Goal: Communication & Community: Answer question/provide support

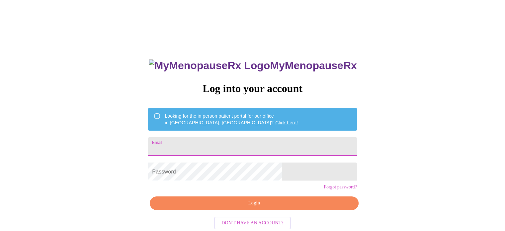
click at [227, 142] on input "Email" at bounding box center [252, 146] width 208 height 19
type input "roechellefortner@gmail.com"
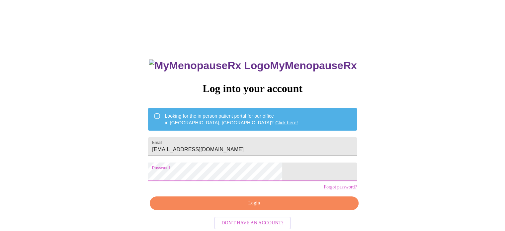
click at [260, 207] on span "Login" at bounding box center [253, 203] width 193 height 8
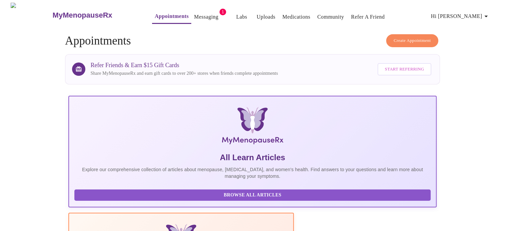
click at [194, 14] on link "Messaging" at bounding box center [206, 16] width 24 height 9
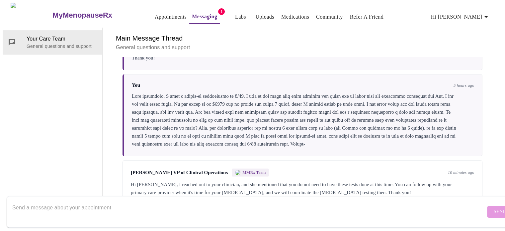
scroll to position [370, 0]
click at [133, 204] on textarea "Send a message about your appointment" at bounding box center [248, 211] width 473 height 21
type textarea "Thanks so much!"
click at [493, 207] on span "Send" at bounding box center [499, 211] width 13 height 8
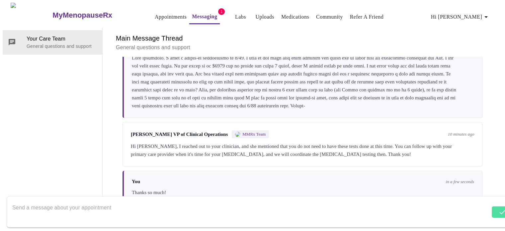
scroll to position [410, 0]
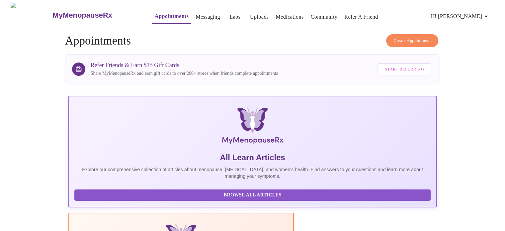
click at [229, 14] on link "Labs" at bounding box center [234, 16] width 11 height 9
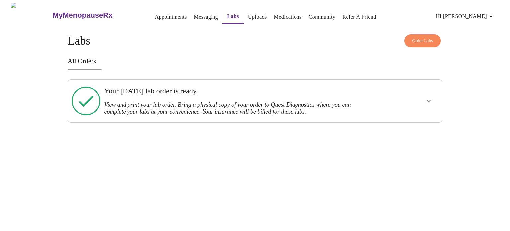
click at [248, 14] on link "Uploads" at bounding box center [257, 16] width 19 height 9
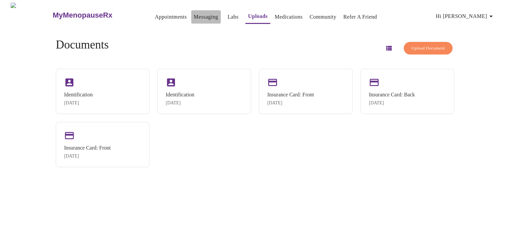
click at [194, 15] on link "Messaging" at bounding box center [206, 16] width 24 height 9
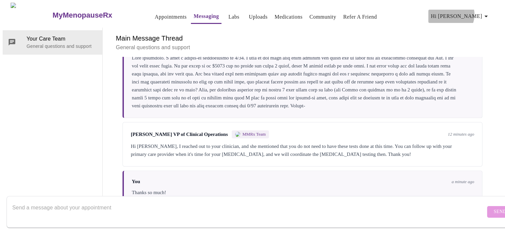
click at [471, 12] on span "Hi [PERSON_NAME]" at bounding box center [460, 16] width 59 height 9
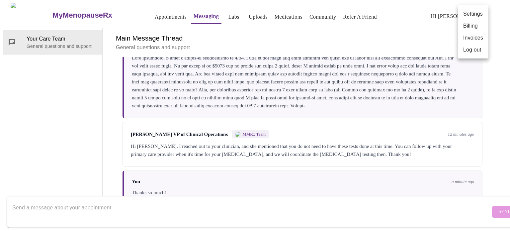
click at [240, 15] on div at bounding box center [255, 115] width 510 height 231
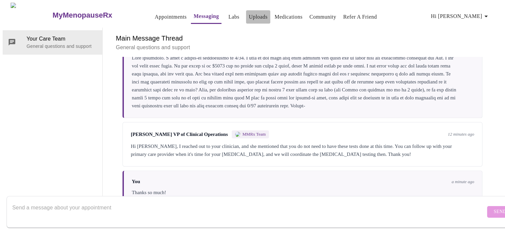
click at [248, 14] on link "Uploads" at bounding box center [257, 16] width 19 height 9
